Goal: Task Accomplishment & Management: Manage account settings

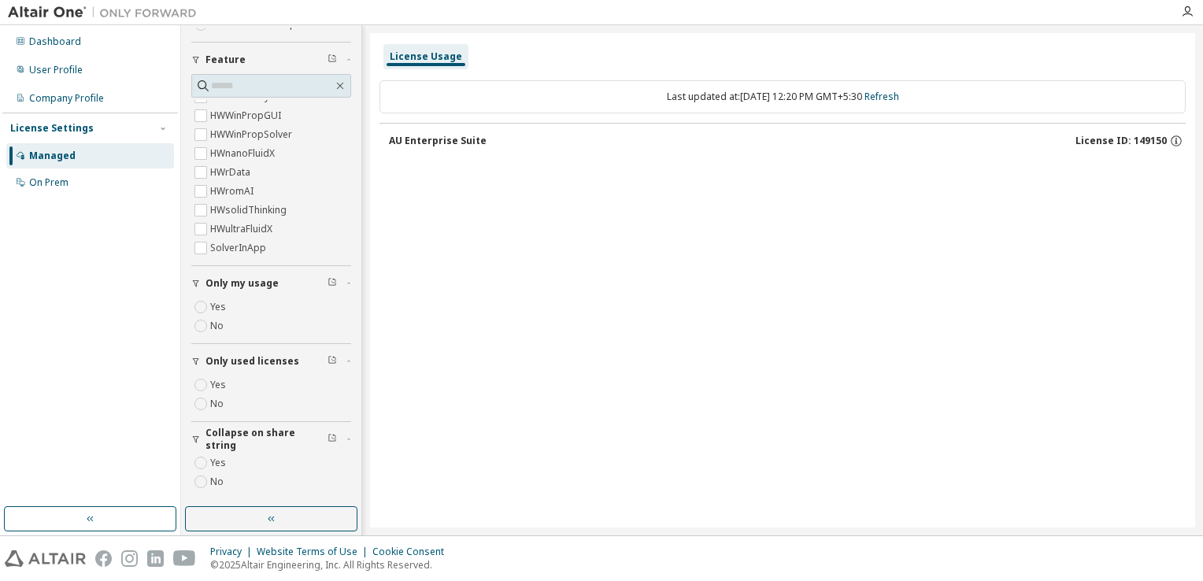
scroll to position [6197, 0]
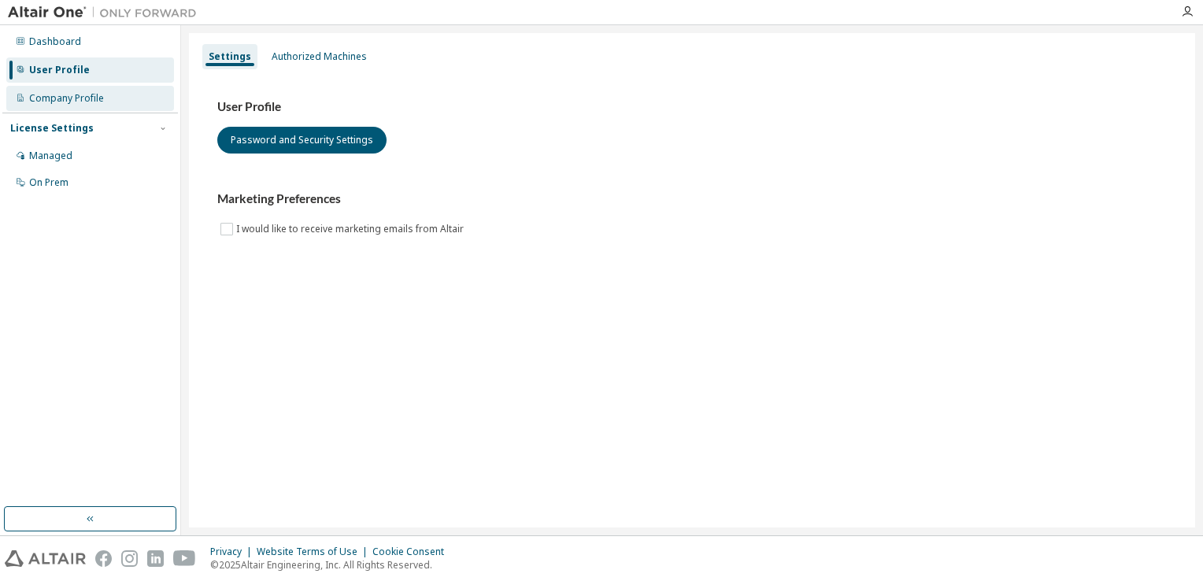
click at [123, 100] on div "Company Profile" at bounding box center [90, 98] width 168 height 25
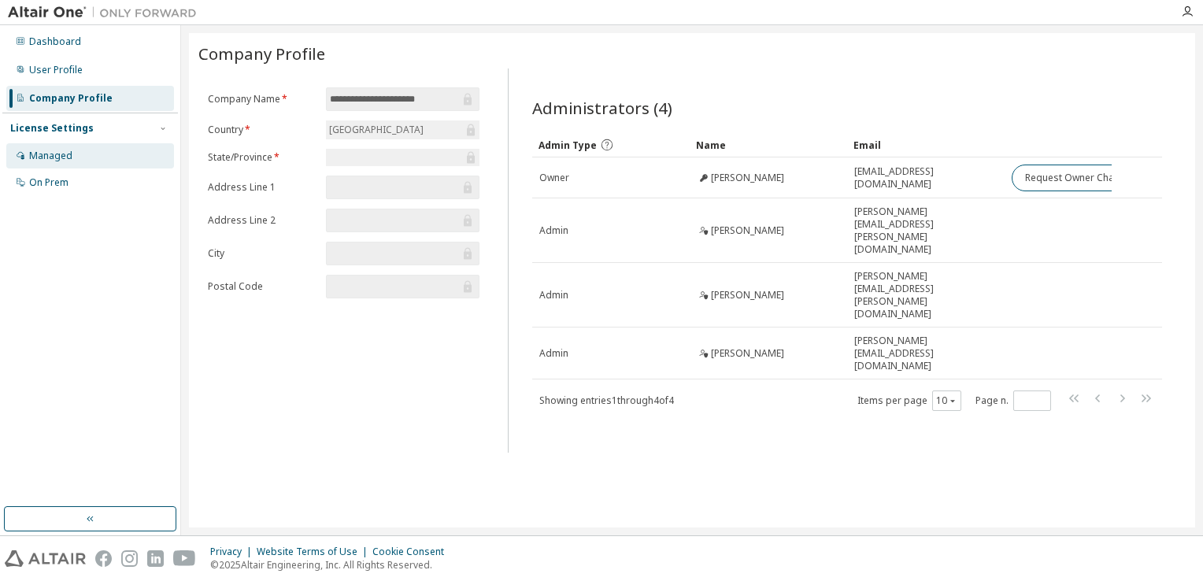
click at [120, 143] on div "Managed" at bounding box center [90, 155] width 168 height 25
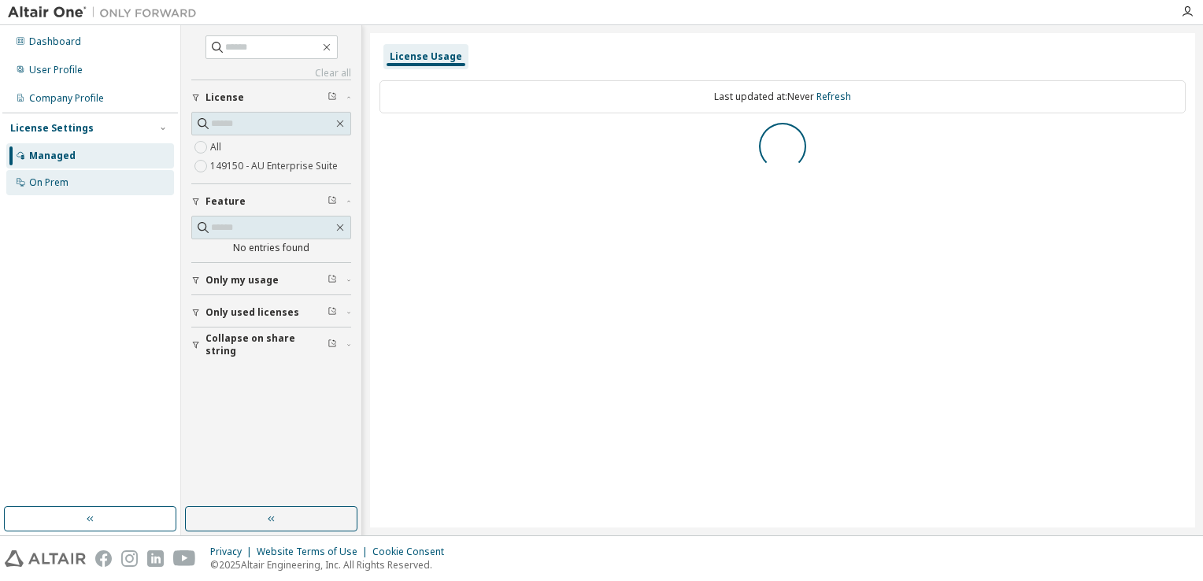
click at [100, 172] on div "On Prem" at bounding box center [90, 182] width 168 height 25
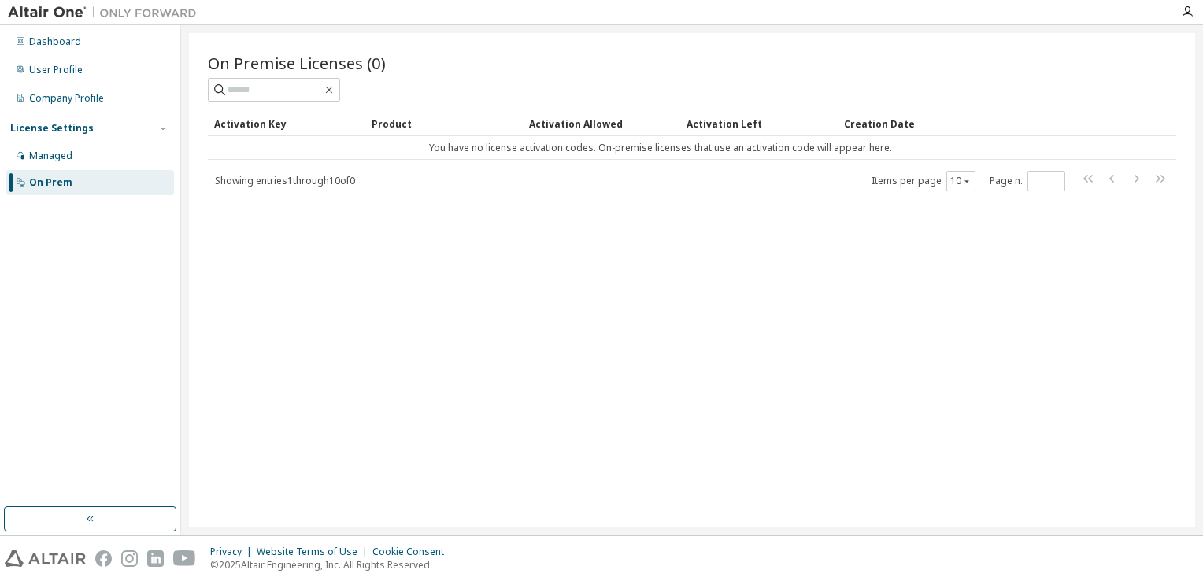
click at [661, 367] on div "On Premise Licenses (0) Clear Load Save Save As Field Operator Value Select fil…" at bounding box center [692, 280] width 1006 height 494
click at [114, 170] on div "On Prem" at bounding box center [90, 182] width 168 height 25
click at [113, 165] on div "Managed" at bounding box center [90, 155] width 168 height 25
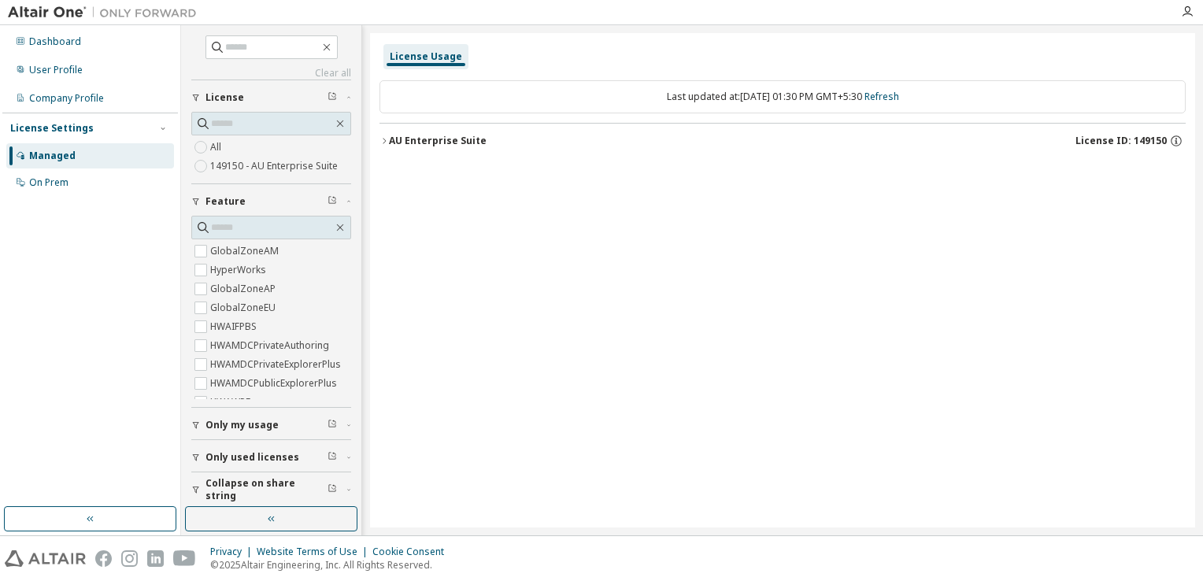
click at [381, 147] on button "AU Enterprise Suite License ID: 149150" at bounding box center [782, 141] width 806 height 35
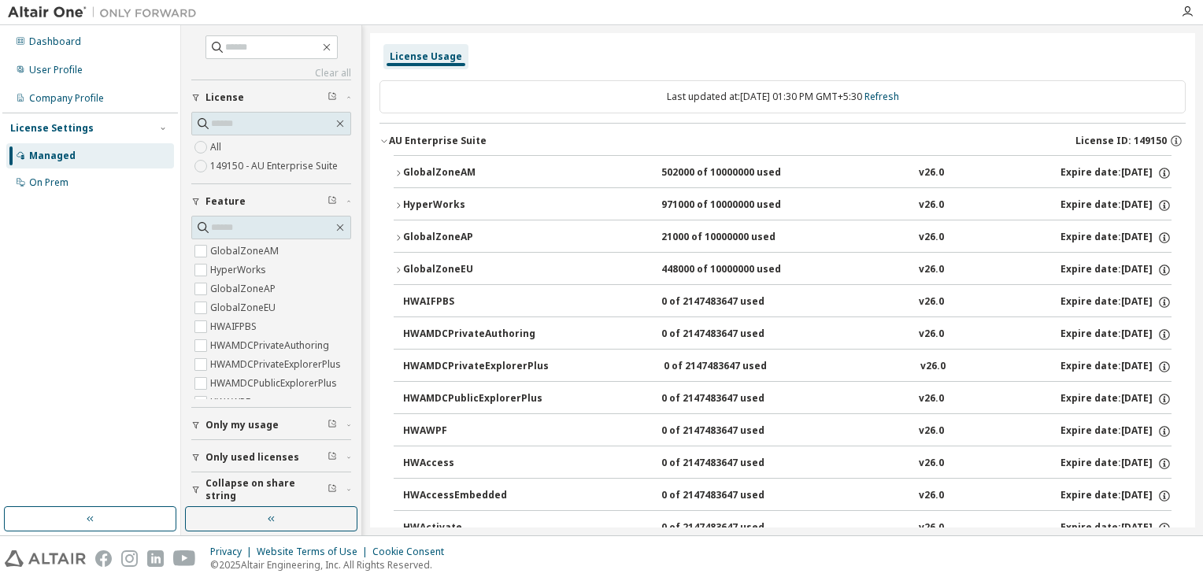
click at [391, 145] on div "AU Enterprise Suite" at bounding box center [438, 141] width 98 height 13
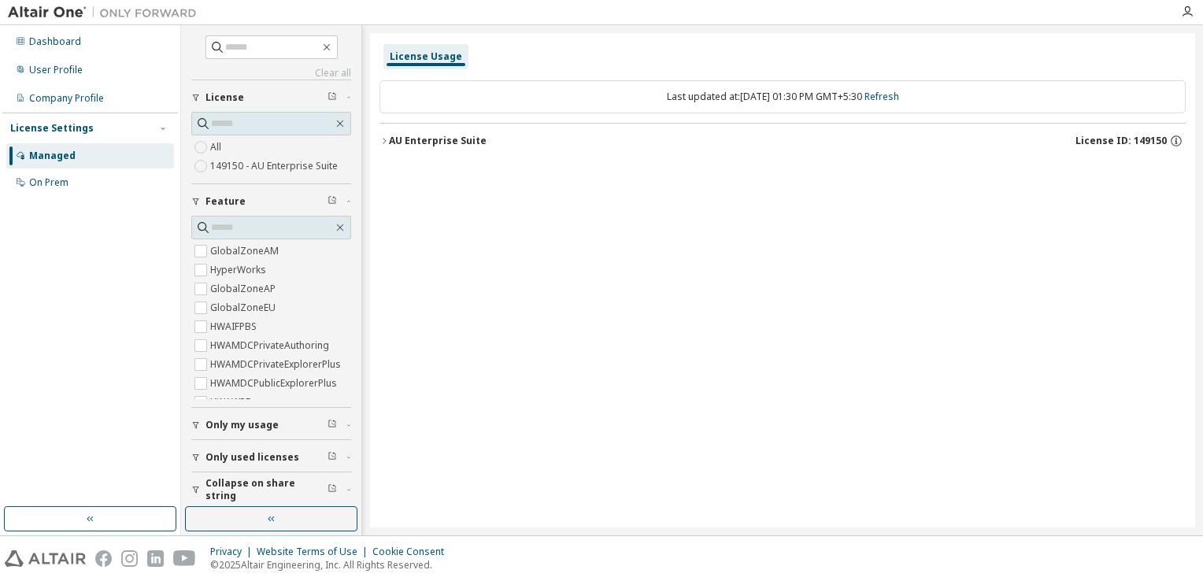
click at [391, 145] on div "AU Enterprise Suite" at bounding box center [438, 141] width 98 height 13
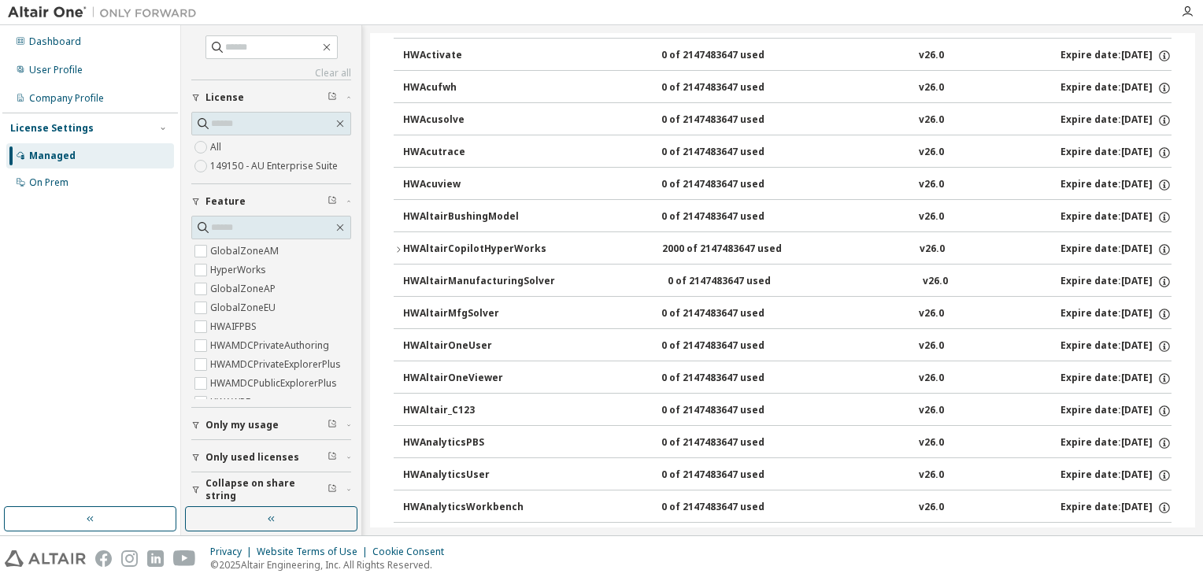
scroll to position [472, 0]
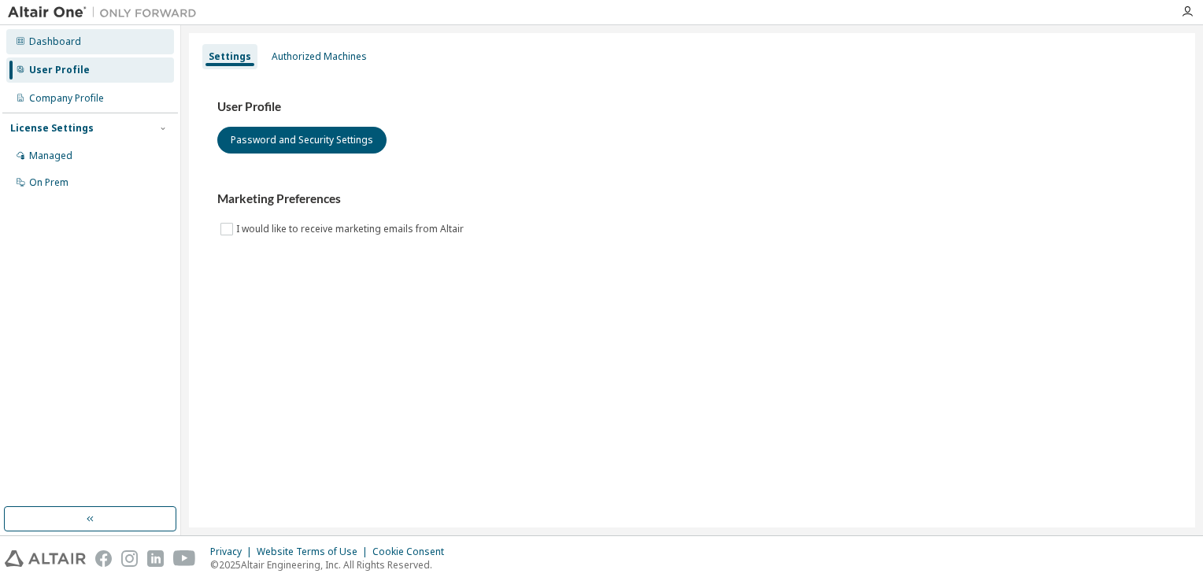
click at [50, 42] on div "Dashboard" at bounding box center [55, 41] width 52 height 13
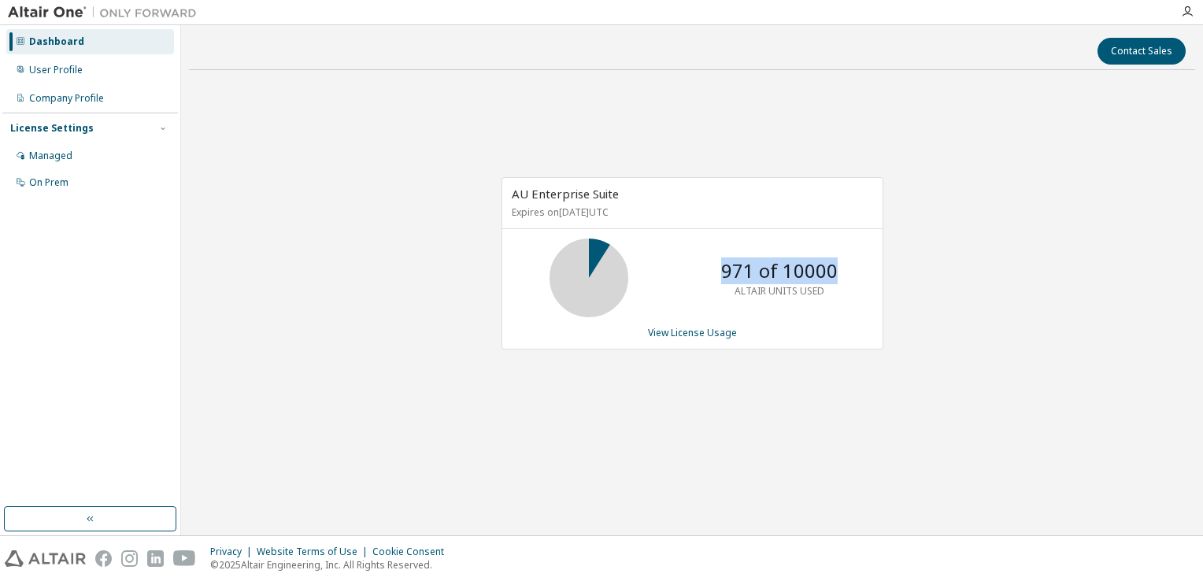
drag, startPoint x: 712, startPoint y: 271, endPoint x: 849, endPoint y: 281, distance: 137.3
click at [849, 281] on div "971 of 10000 ALTAIR UNITS USED" at bounding box center [692, 278] width 380 height 79
click at [693, 330] on link "View License Usage" at bounding box center [692, 332] width 89 height 13
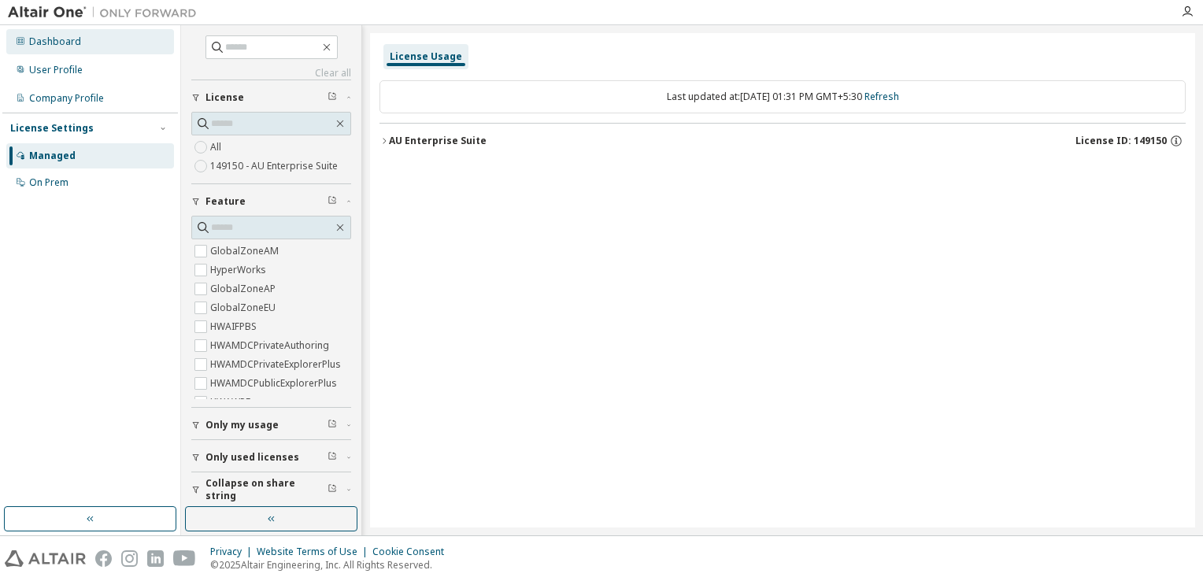
click at [93, 39] on div "Dashboard" at bounding box center [90, 41] width 168 height 25
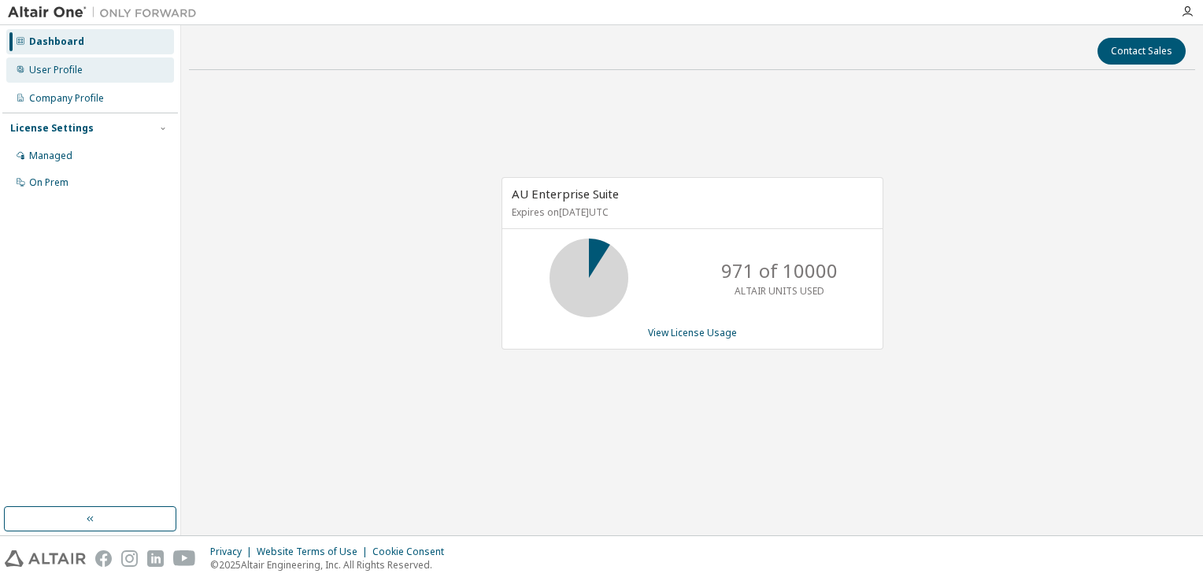
click at [67, 61] on div "User Profile" at bounding box center [90, 69] width 168 height 25
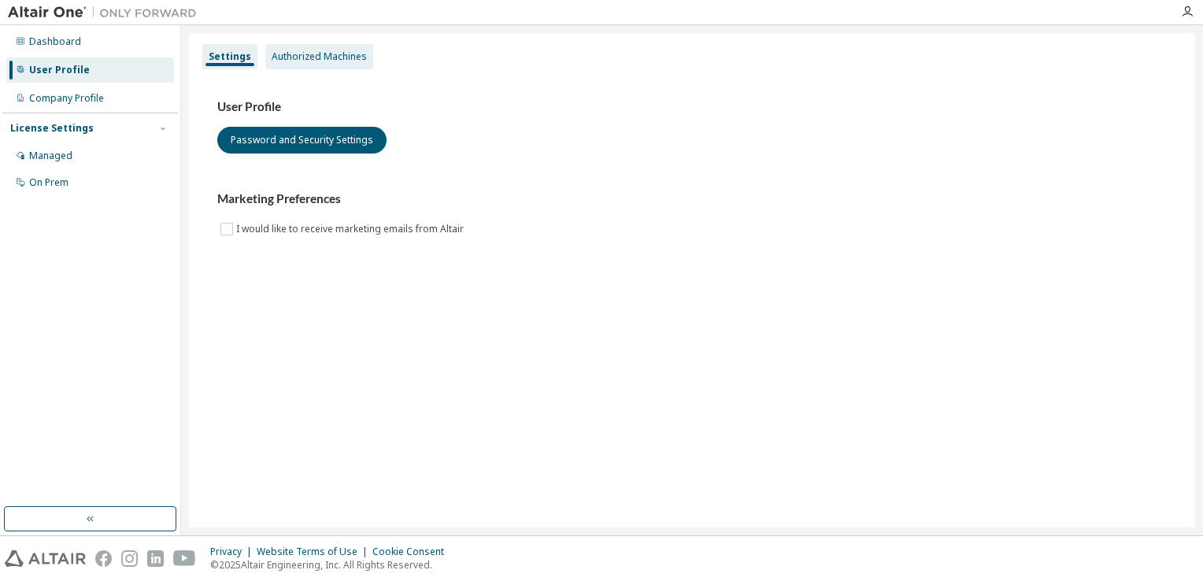
click at [337, 61] on div "Authorized Machines" at bounding box center [319, 56] width 95 height 13
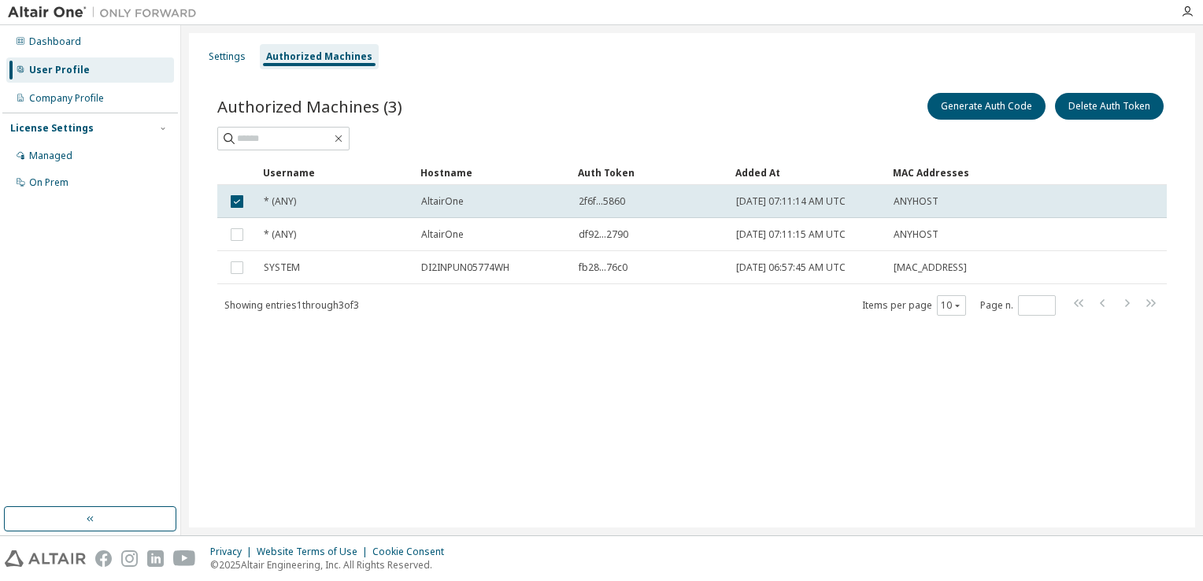
click at [242, 80] on div "Authorized Machines (3) Generate Auth Code Delete Auth Token Clear Load Save Sa…" at bounding box center [691, 214] width 987 height 287
click at [242, 65] on div "Settings" at bounding box center [227, 56] width 50 height 25
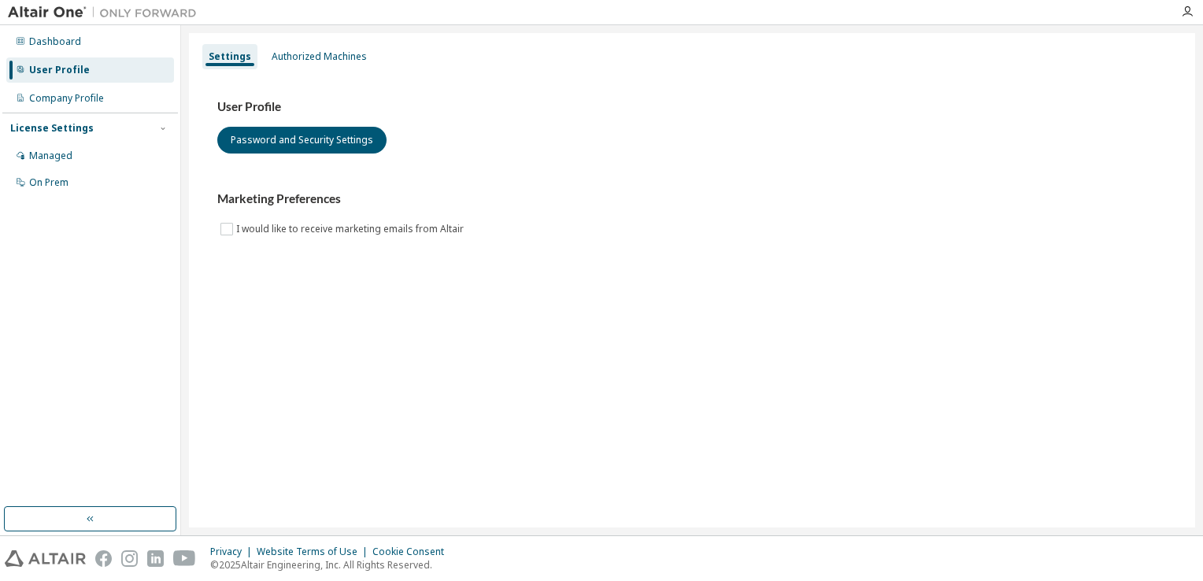
drag, startPoint x: 242, startPoint y: 65, endPoint x: 288, endPoint y: 372, distance: 310.5
click at [308, 428] on div "Settings Authorized Machines User Profile Password and Security Settings Market…" at bounding box center [692, 280] width 1006 height 494
click at [60, 162] on div "Managed" at bounding box center [50, 156] width 43 height 13
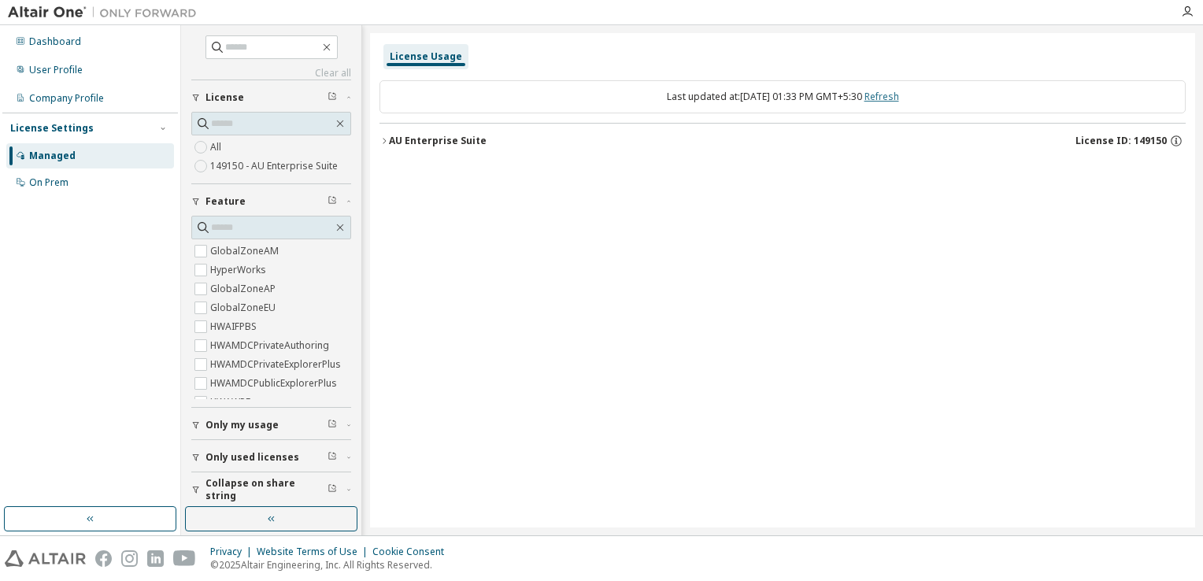
click at [899, 98] on link "Refresh" at bounding box center [881, 96] width 35 height 13
